Goal: Task Accomplishment & Management: Use online tool/utility

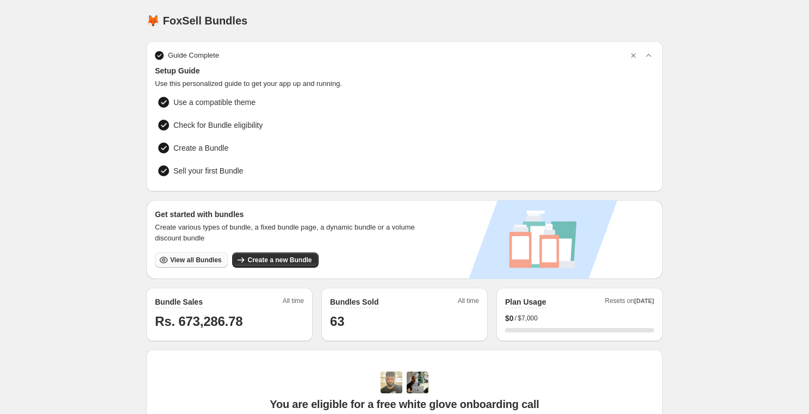
click at [194, 256] on span "View all Bundles" at bounding box center [195, 260] width 51 height 9
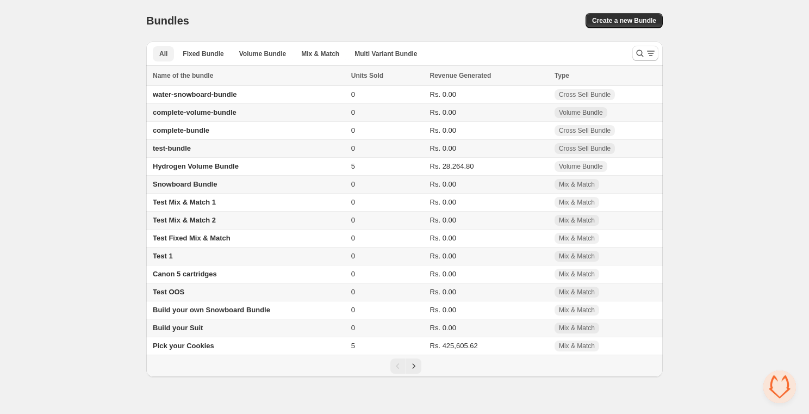
click at [400, 59] on button "Multi Variant Bundle" at bounding box center [386, 53] width 76 height 15
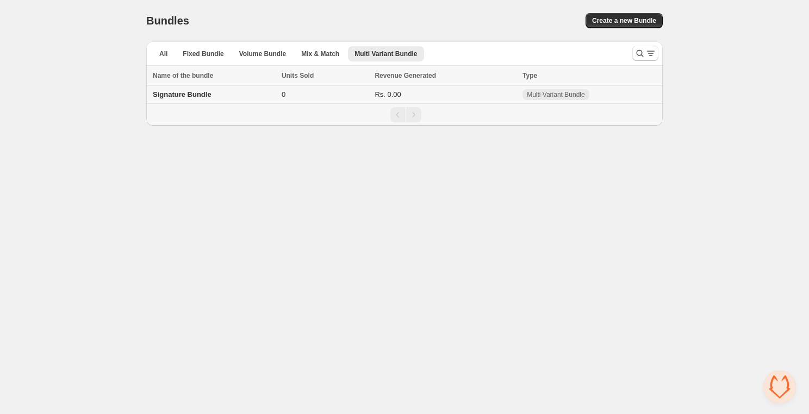
click at [167, 102] on td "Signature Bundle" at bounding box center [212, 95] width 132 height 18
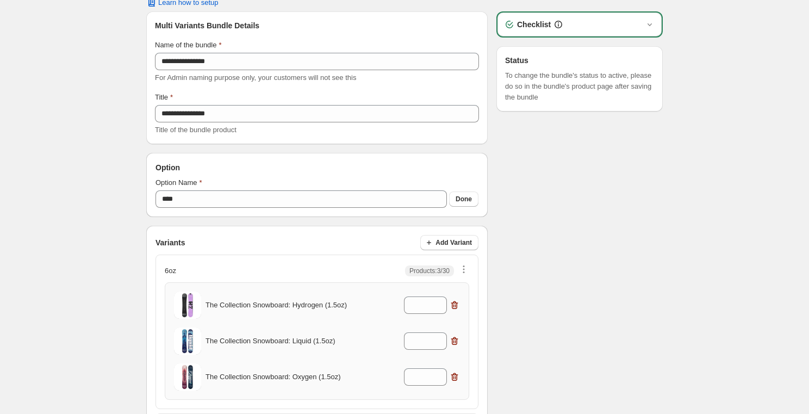
scroll to position [56, 0]
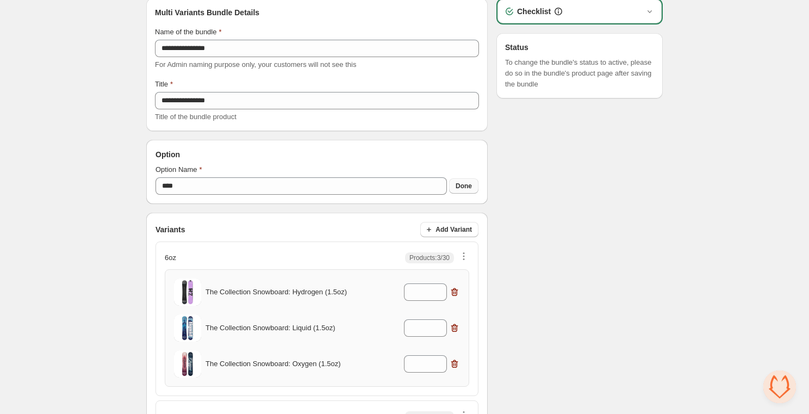
click at [464, 189] on span "Done" at bounding box center [464, 186] width 16 height 9
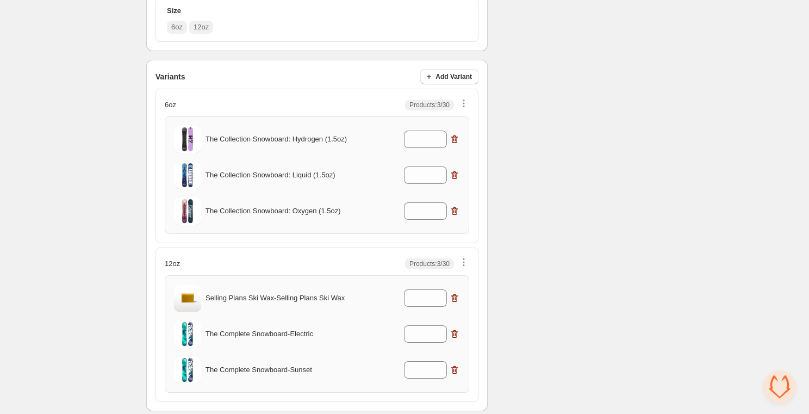
scroll to position [228, 0]
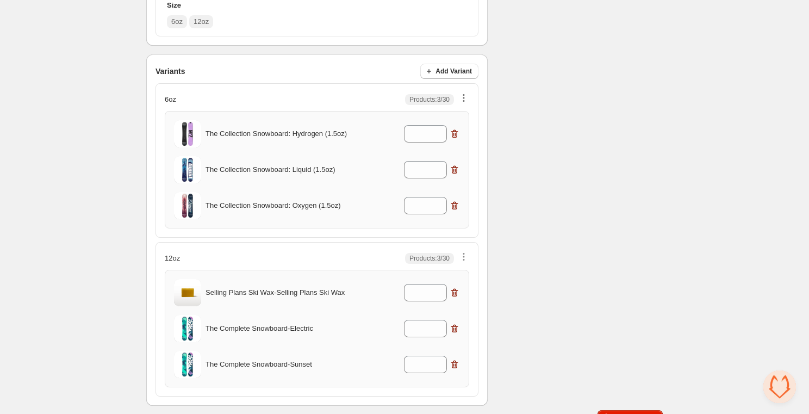
click at [467, 97] on icon "button" at bounding box center [463, 97] width 11 height 11
click at [544, 73] on div "Checklist Status To change the bundle's status to active, please do so in the b…" at bounding box center [579, 116] width 166 height 580
